Goal: Understand process/instructions: Learn how to perform a task or action

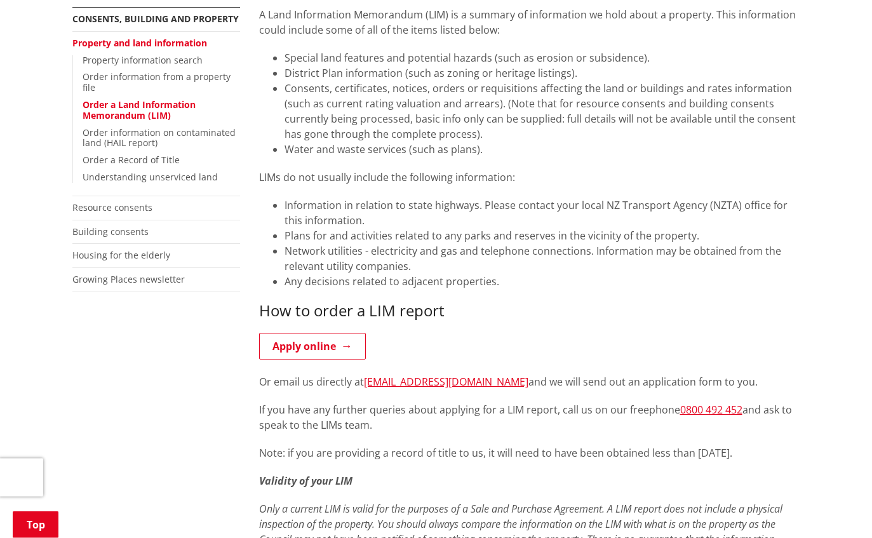
scroll to position [287, 0]
click at [112, 201] on link "Resource consents" at bounding box center [112, 207] width 80 height 12
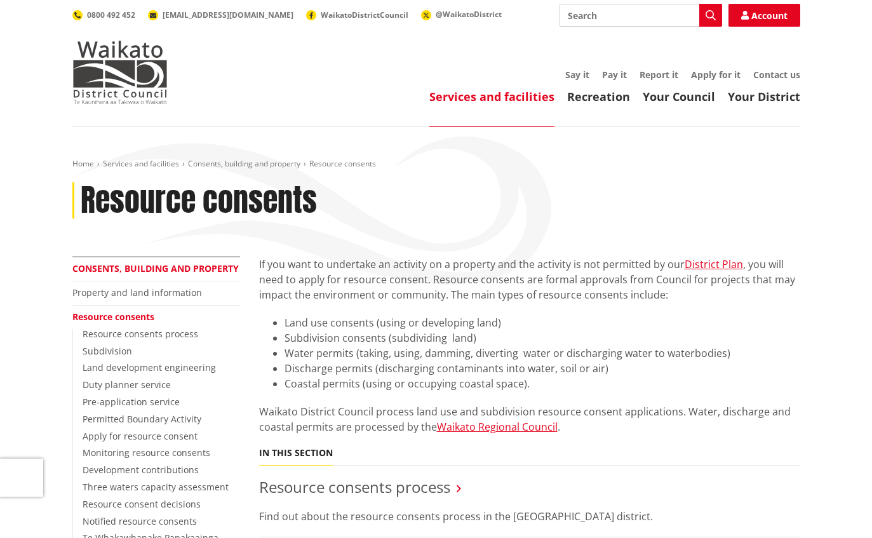
click at [94, 268] on link "Consents, building and property" at bounding box center [155, 268] width 166 height 12
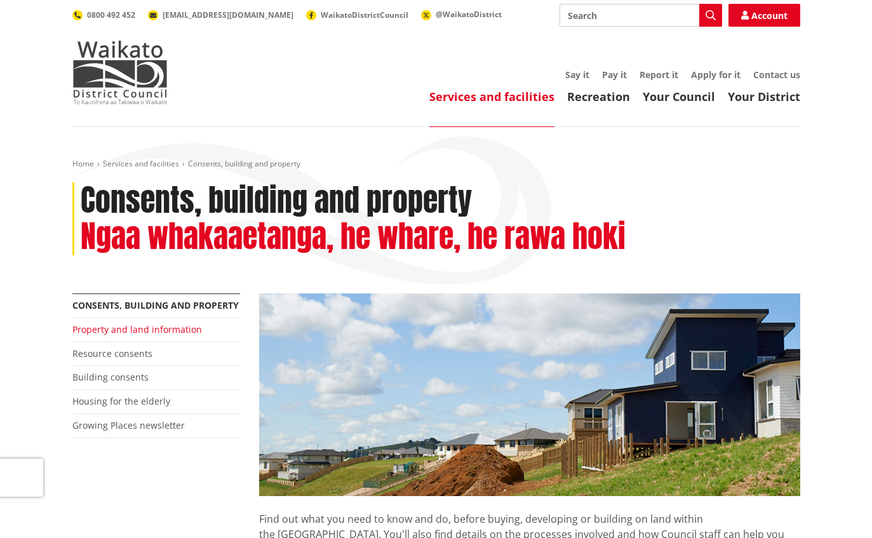
click at [99, 323] on link "Property and land information" at bounding box center [137, 329] width 130 height 12
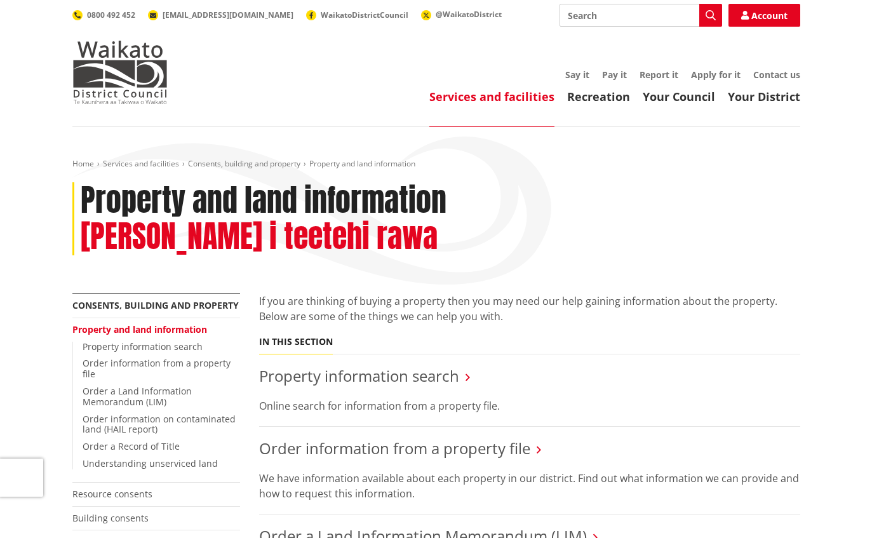
click at [597, 25] on input "Search" at bounding box center [641, 15] width 163 height 23
type input "Pim"
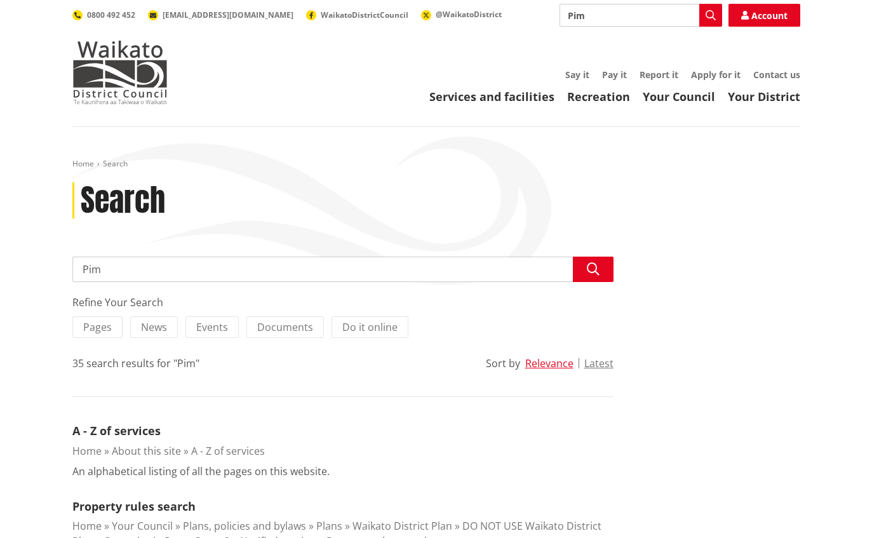
click at [614, 13] on input "Pim" at bounding box center [641, 15] width 163 height 23
type input "Project information memo"
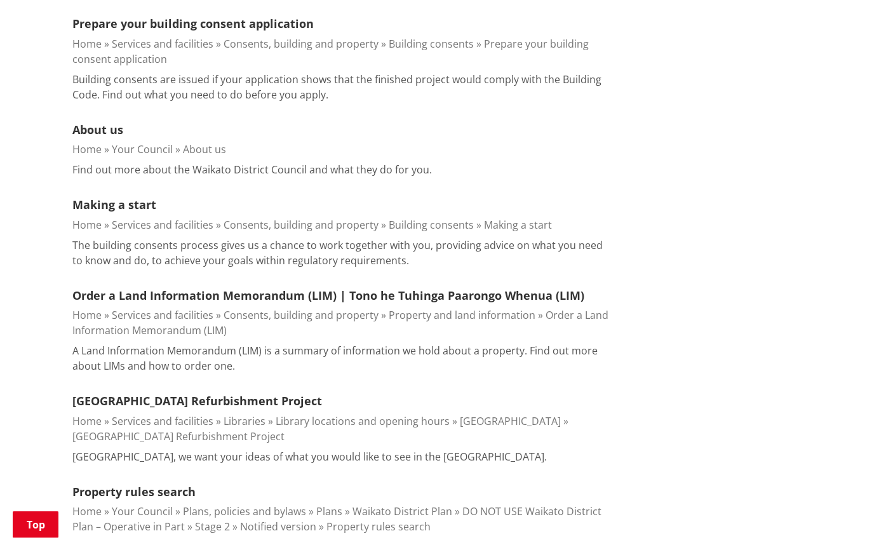
scroll to position [407, 0]
click at [99, 293] on link "Order a Land Information Memorandum (LIM) | Tono he Tuhinga Paarongo Whenua (LI…" at bounding box center [328, 295] width 512 height 15
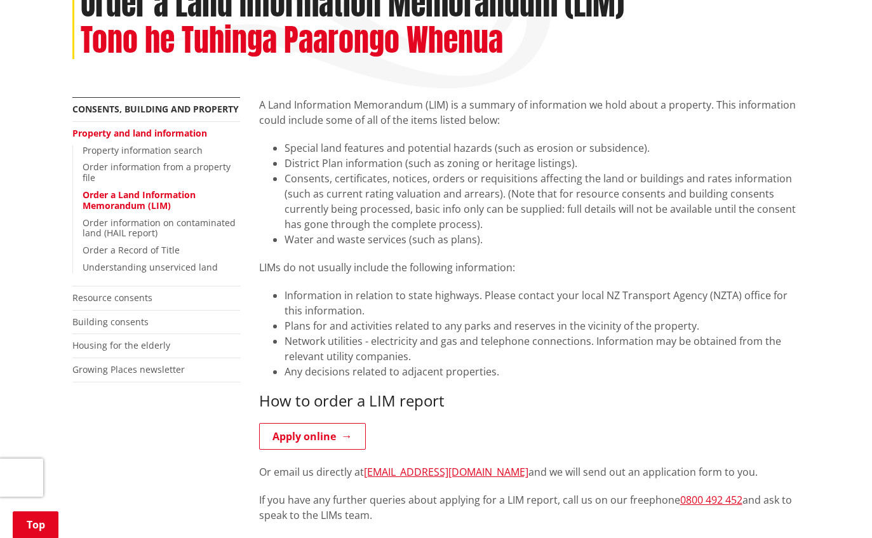
scroll to position [196, 0]
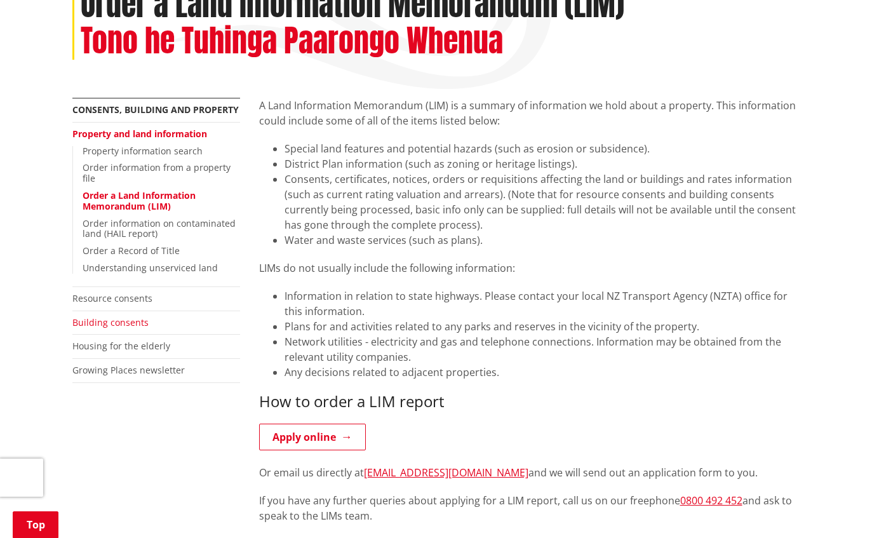
click at [103, 316] on link "Building consents" at bounding box center [110, 322] width 76 height 12
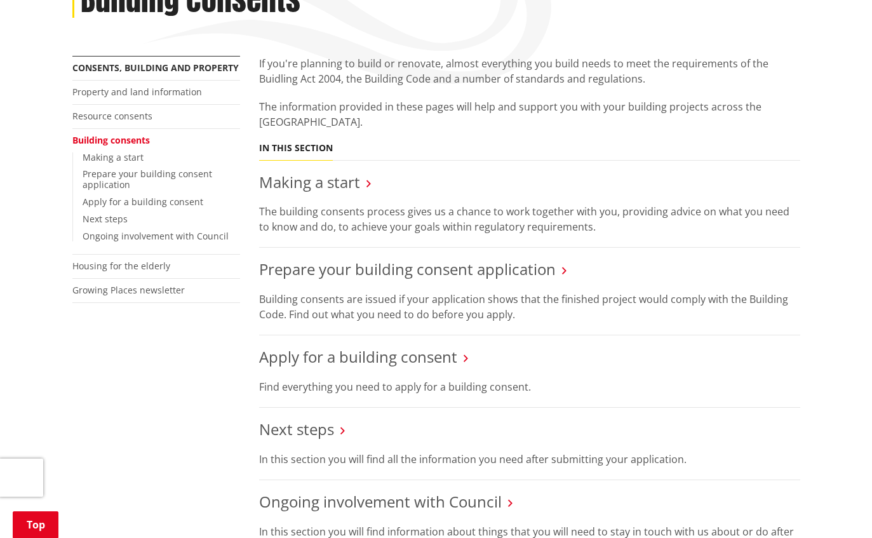
scroll to position [196, 0]
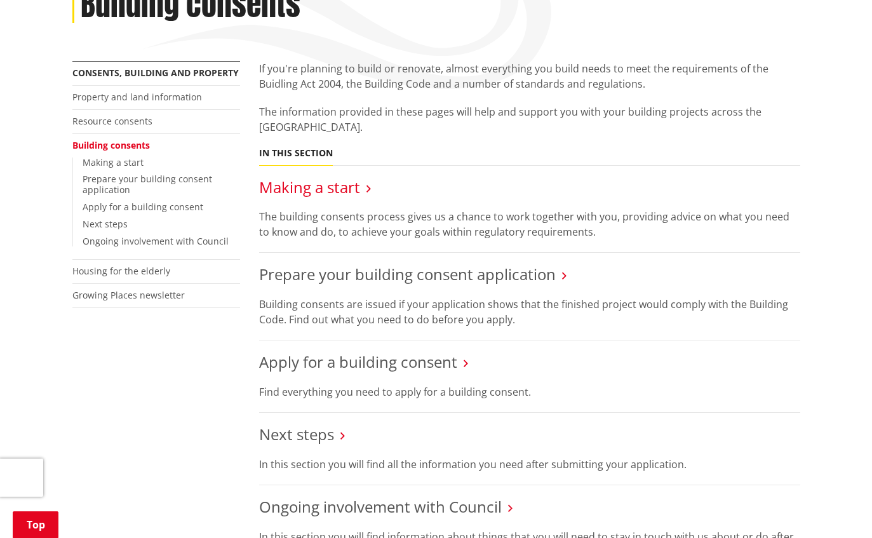
click at [329, 177] on link "Making a start" at bounding box center [309, 187] width 101 height 21
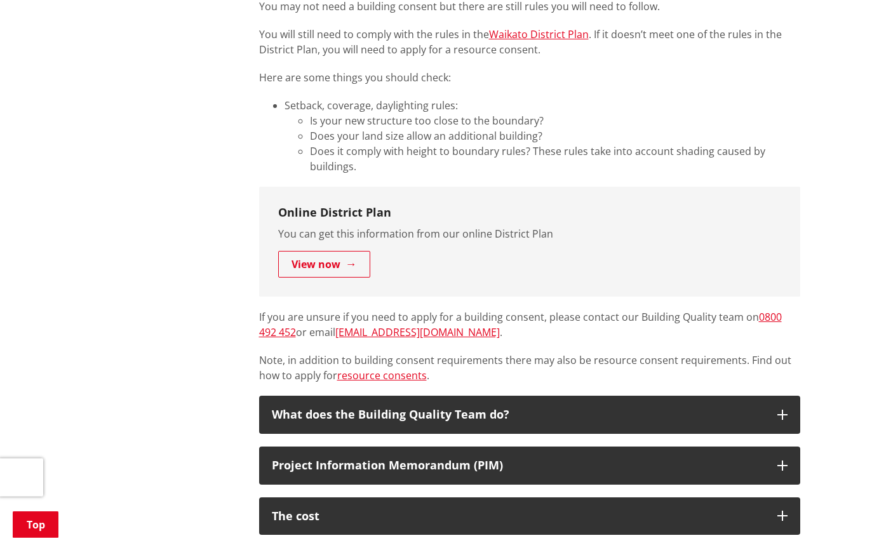
scroll to position [682, 0]
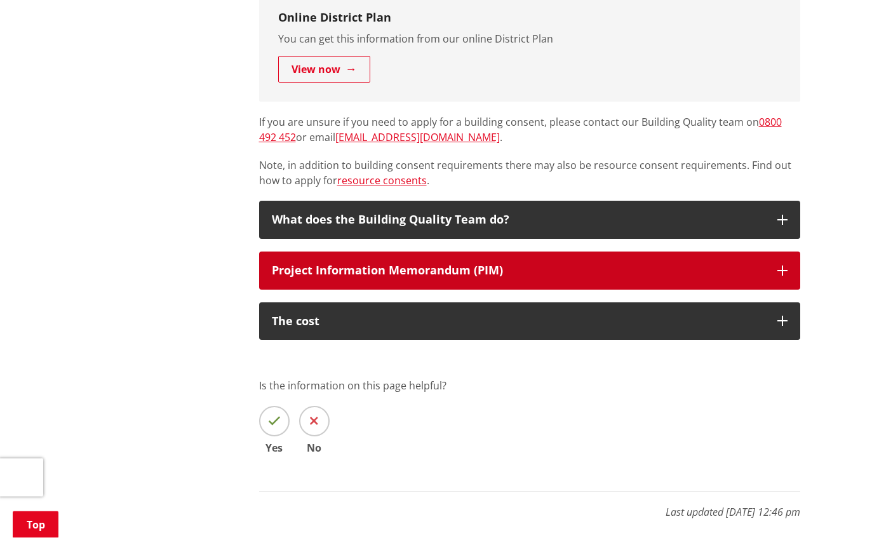
click at [350, 266] on div "Project Information Memorandum (PIM)" at bounding box center [518, 271] width 493 height 13
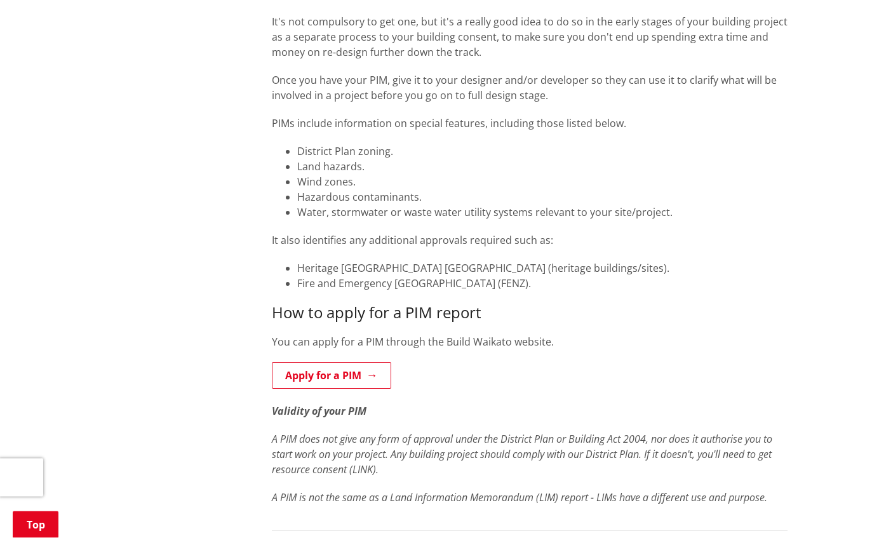
scroll to position [1387, 0]
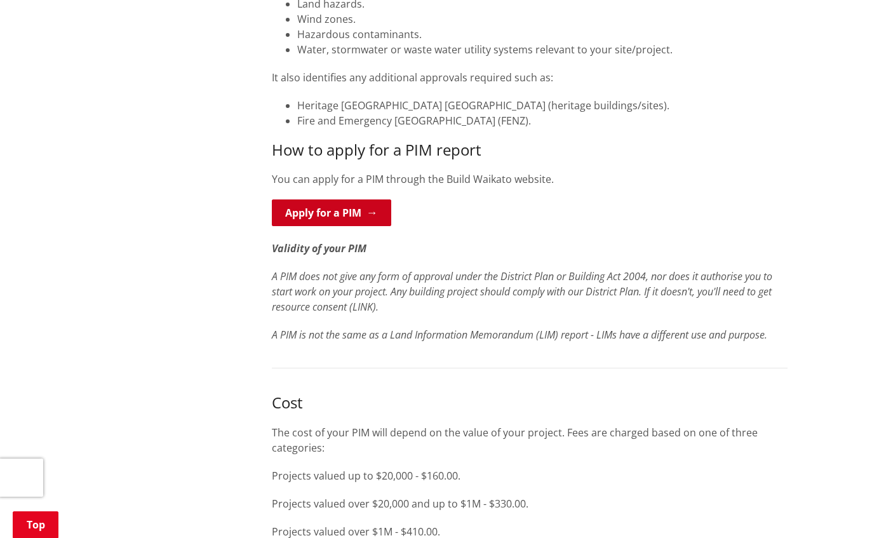
click at [321, 219] on link "Apply for a PIM" at bounding box center [331, 213] width 119 height 27
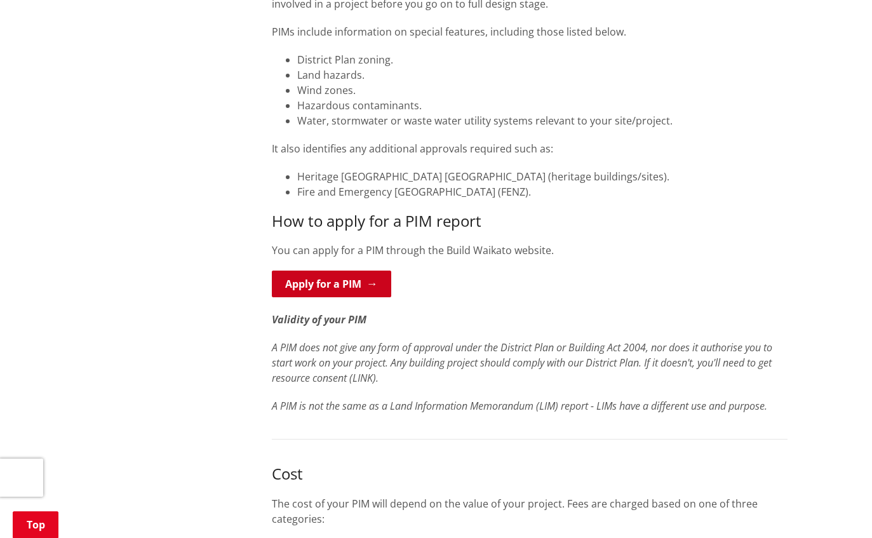
scroll to position [1317, 0]
click at [306, 293] on link "Apply for a PIM" at bounding box center [331, 282] width 119 height 27
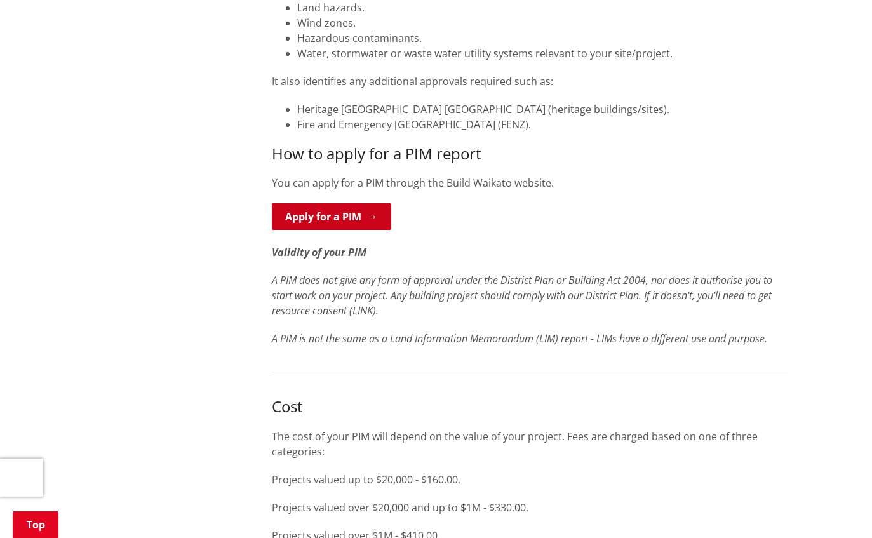
scroll to position [1535, 0]
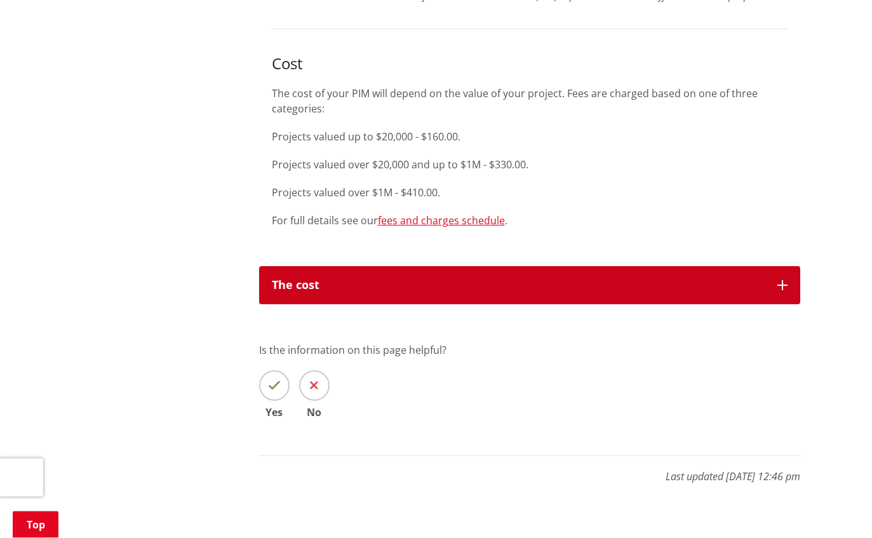
click at [294, 288] on div "The cost" at bounding box center [518, 286] width 493 height 13
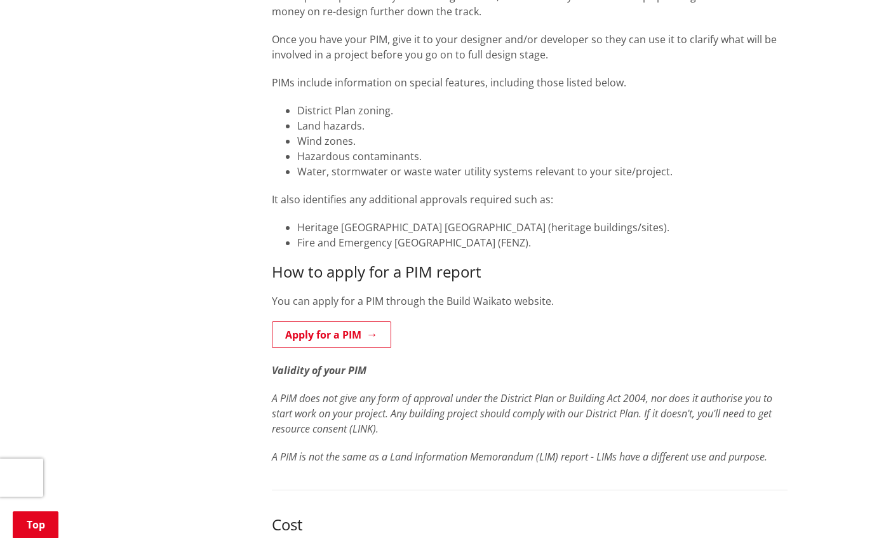
scroll to position [1242, 0]
